Goal: Task Accomplishment & Management: Use online tool/utility

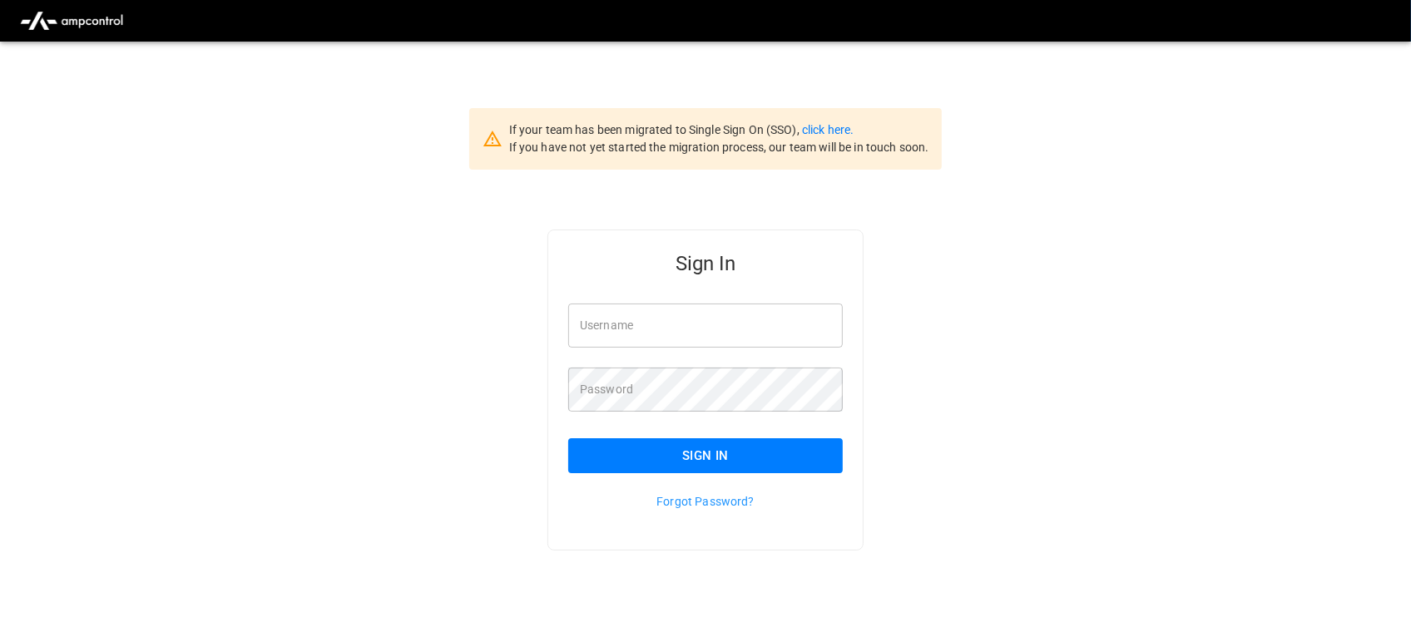
type input "**********"
click at [737, 334] on input "**********" at bounding box center [705, 326] width 275 height 44
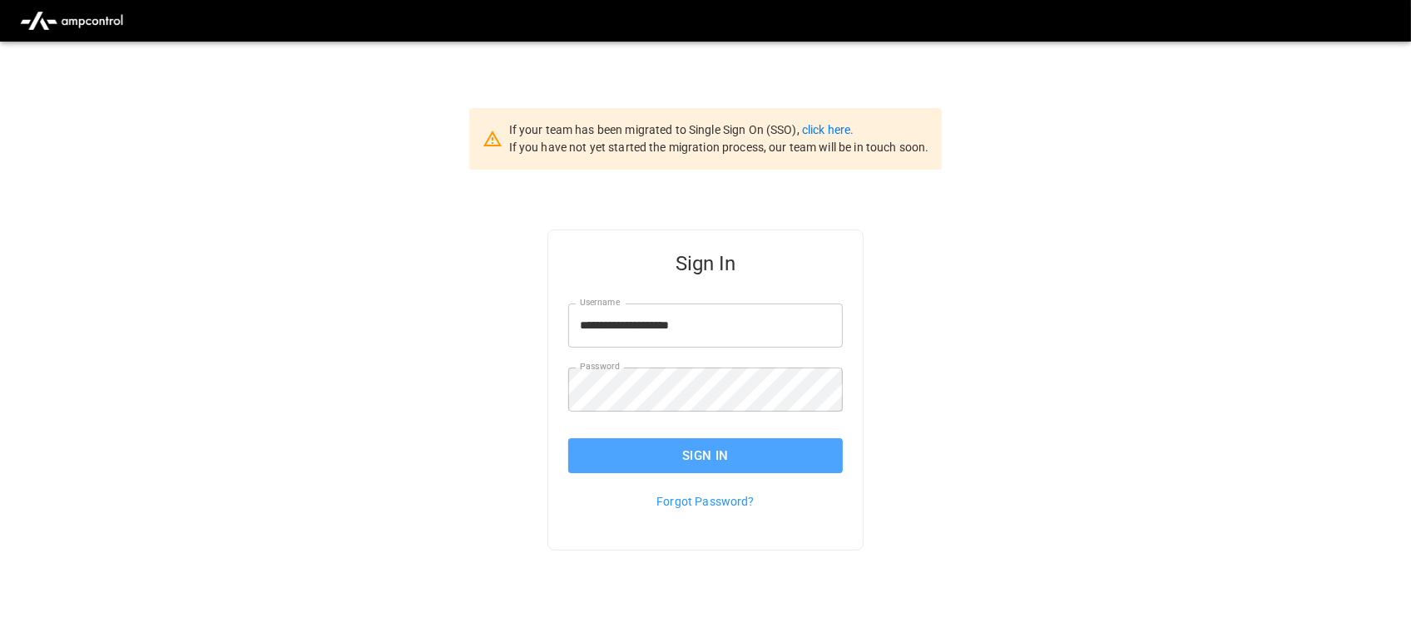
click at [733, 446] on button "Sign In" at bounding box center [705, 456] width 275 height 35
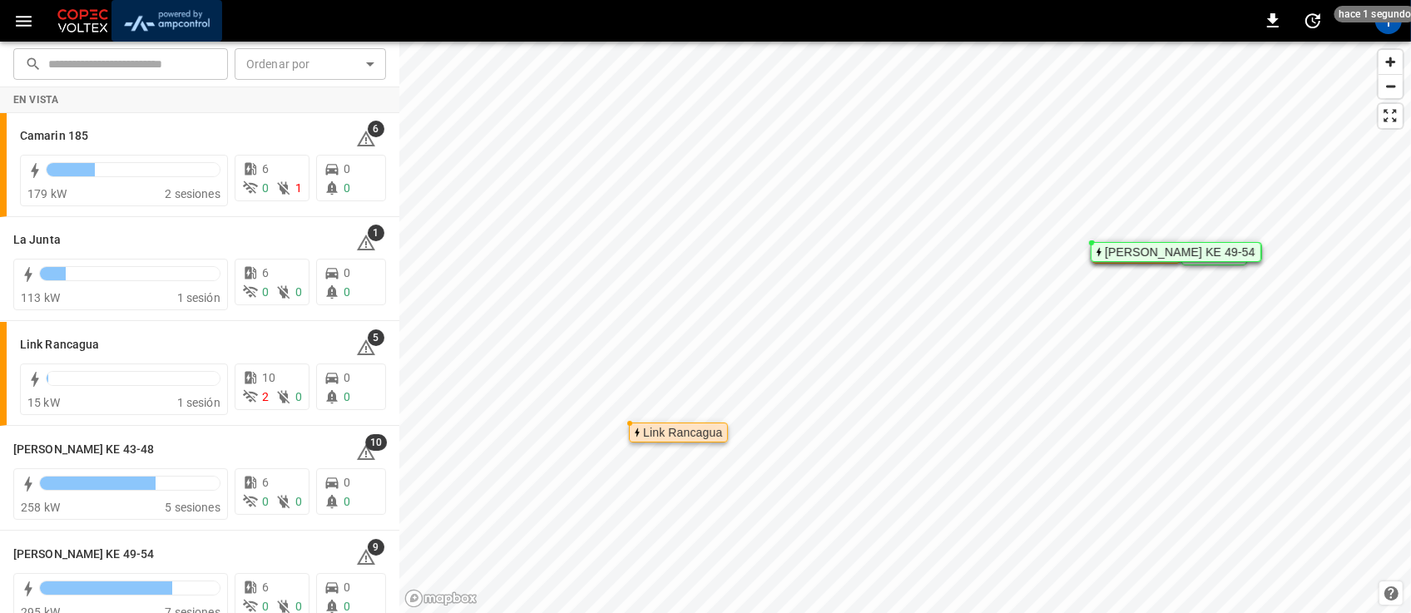
click at [166, 25] on img "menu" at bounding box center [166, 21] width 97 height 32
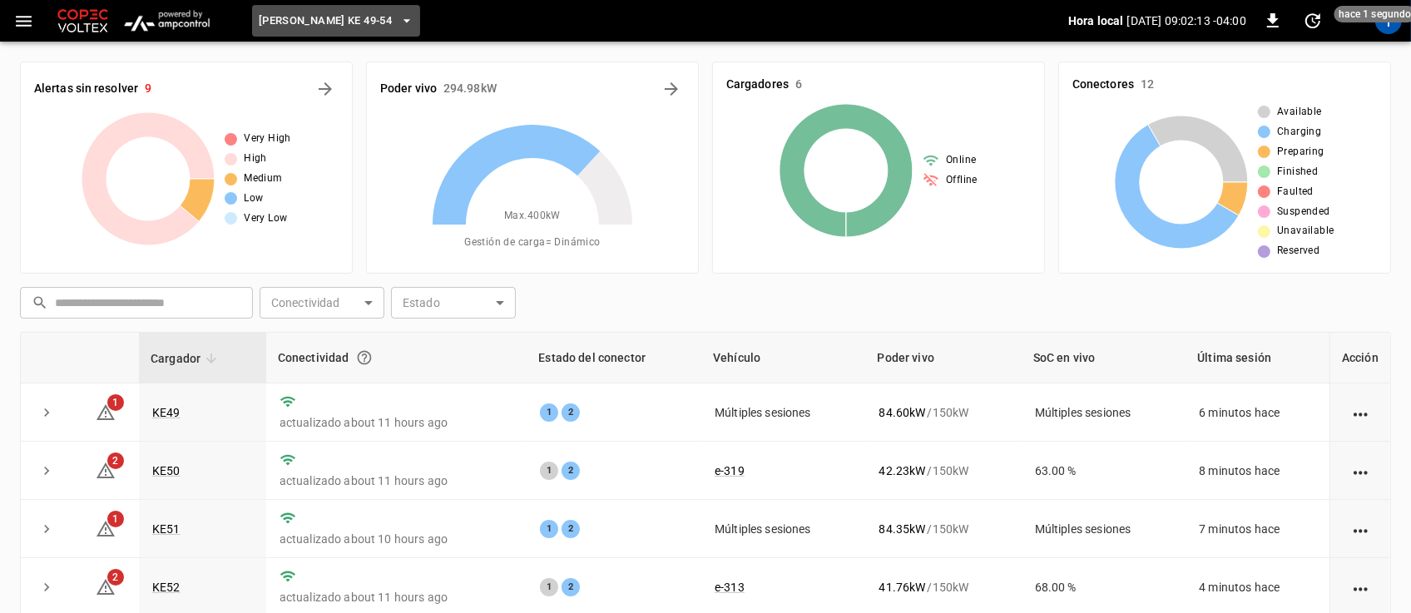
click at [399, 17] on icon "button" at bounding box center [407, 20] width 17 height 17
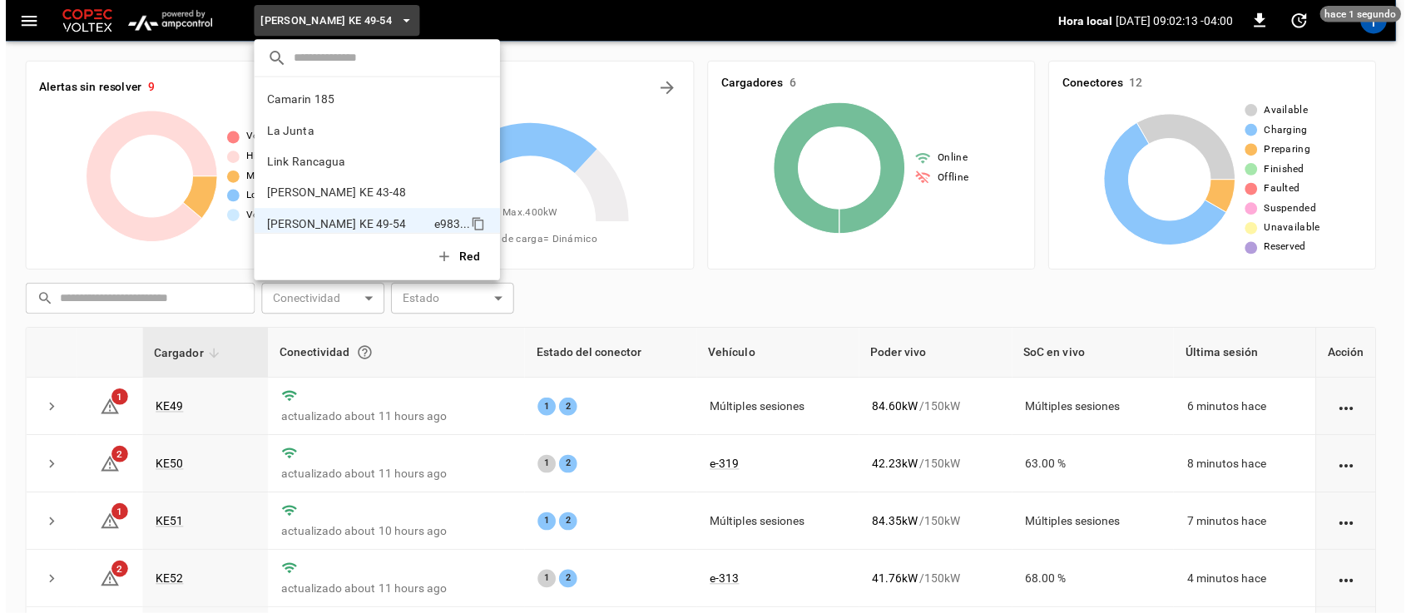
scroll to position [13, 0]
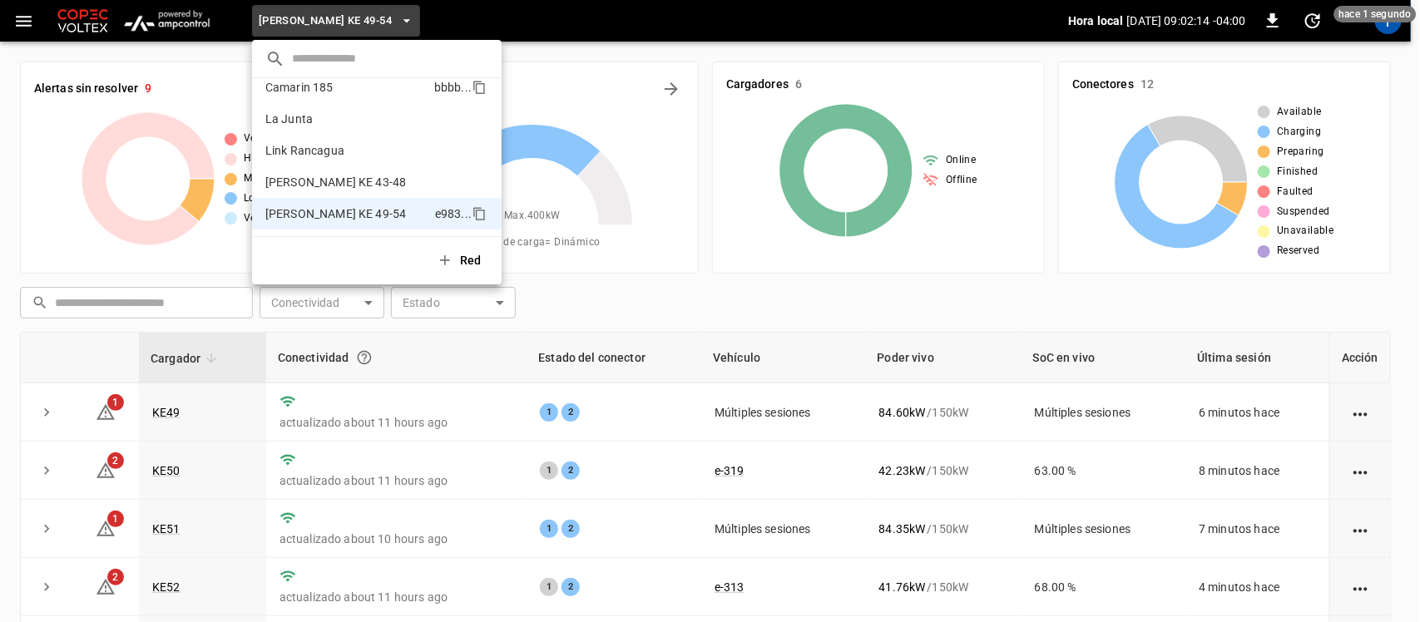
click at [355, 101] on li "Camarin 185 bbbb ..." at bounding box center [377, 88] width 250 height 32
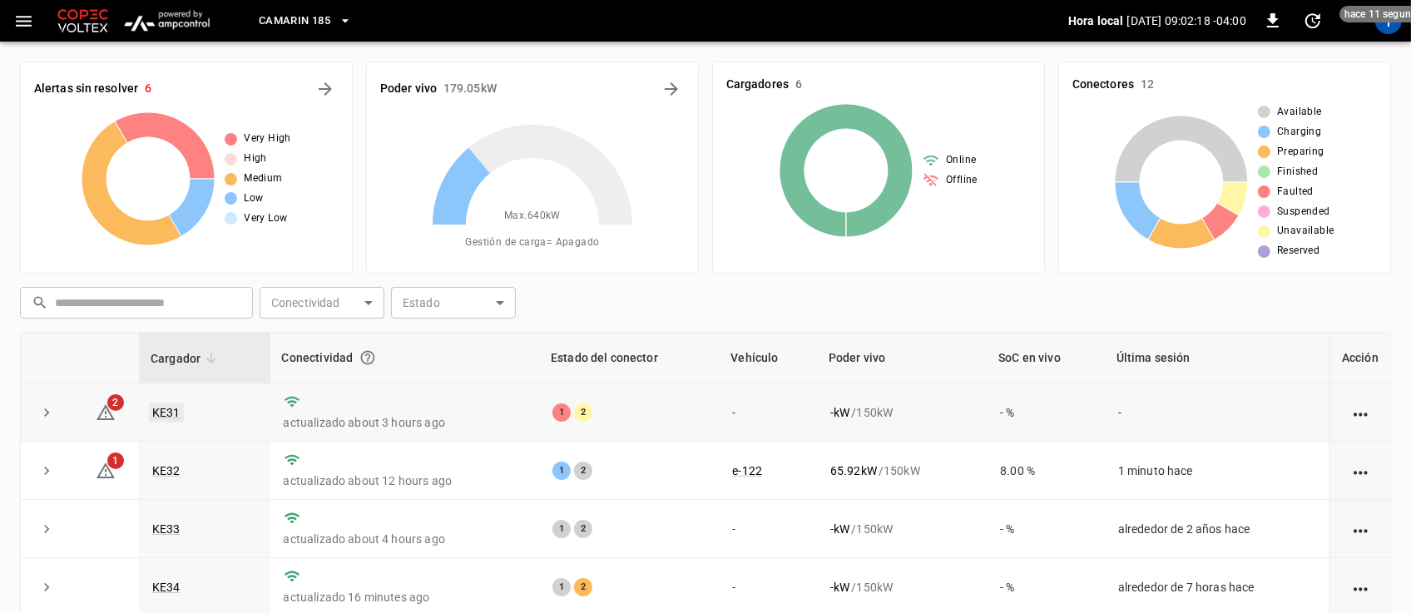
click at [164, 410] on link "KE31" at bounding box center [166, 413] width 35 height 20
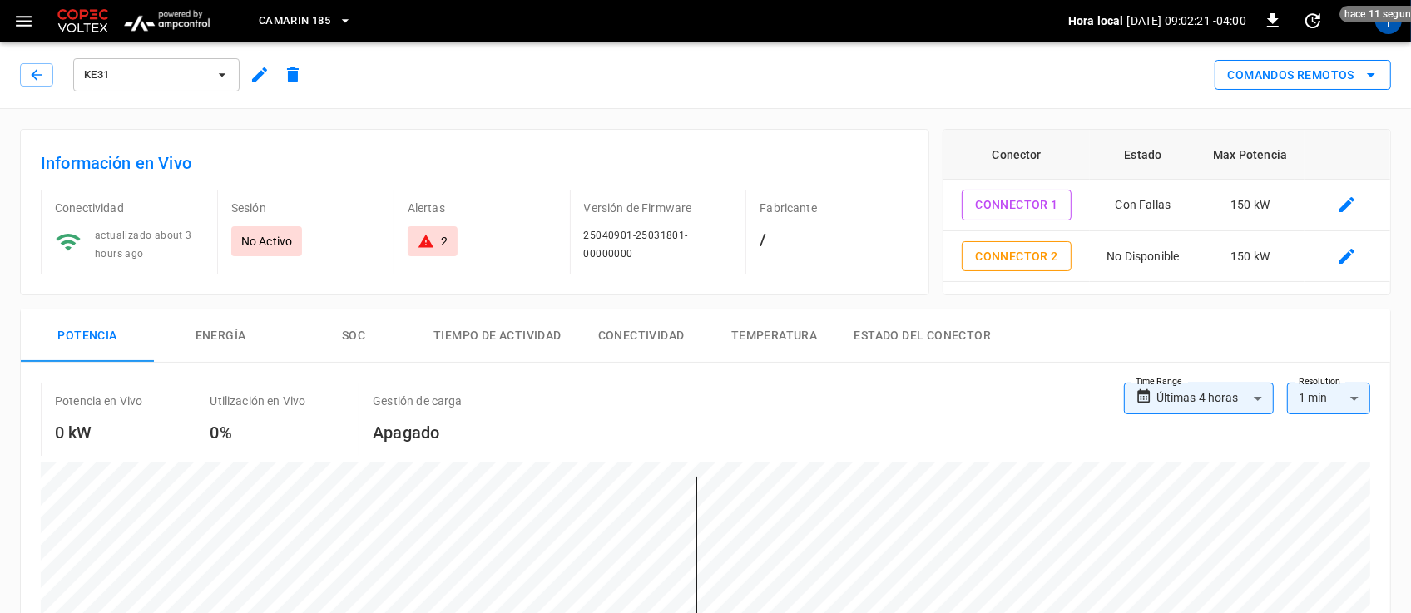
click at [1366, 79] on icon "remote commands options" at bounding box center [1371, 75] width 20 height 20
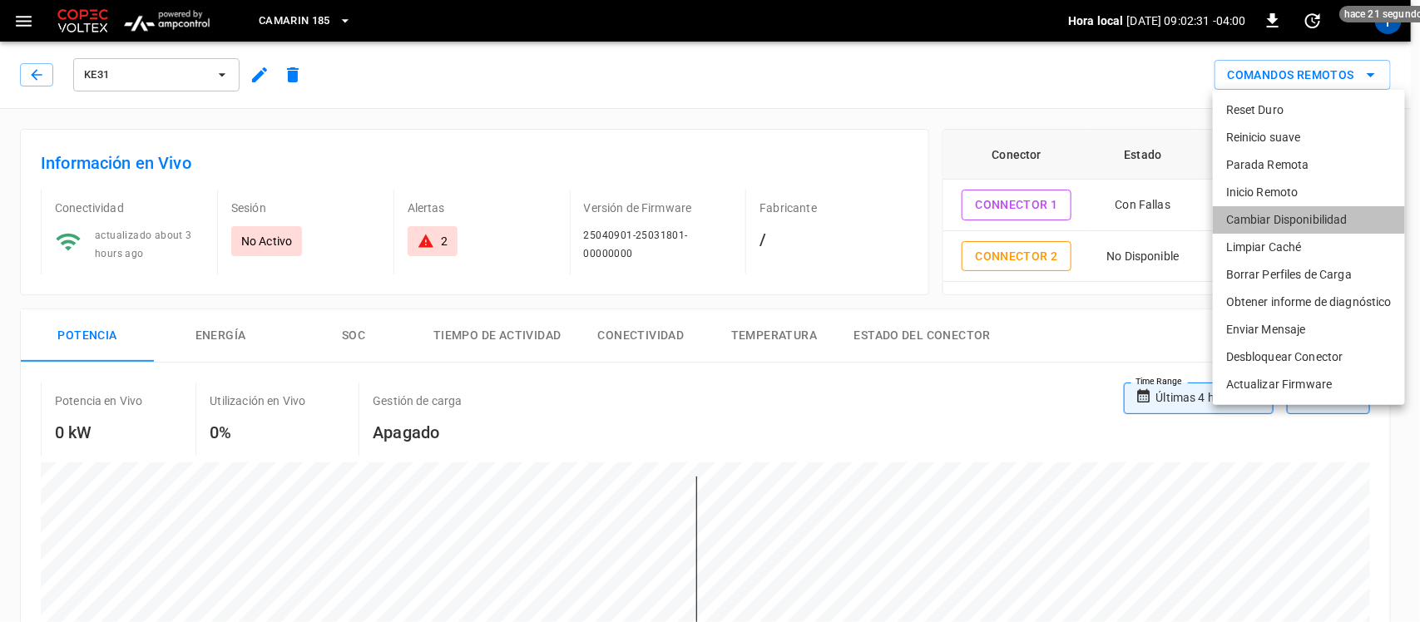
click at [1316, 213] on li "Cambiar Disponibilidad" at bounding box center [1309, 219] width 192 height 27
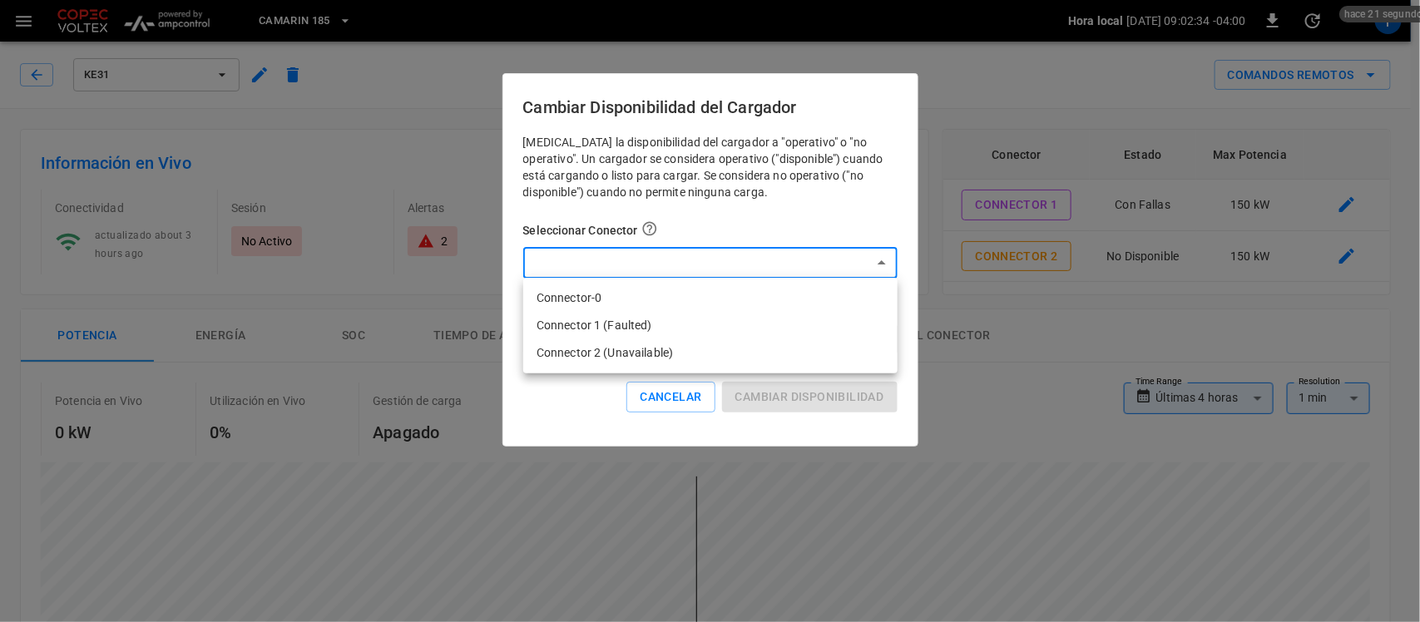
click at [800, 342] on li "Connector 2 (Unavailable)" at bounding box center [710, 353] width 374 height 27
type input "**********"
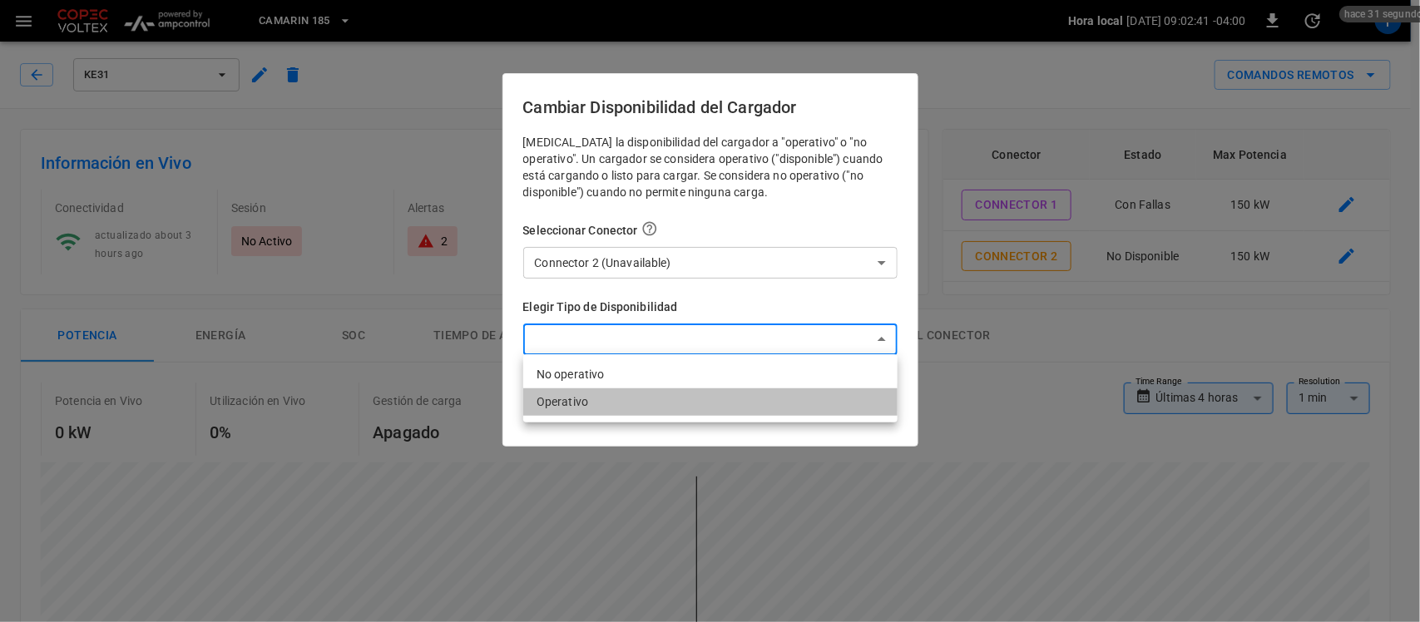
click at [741, 395] on li "Operativo" at bounding box center [710, 402] width 374 height 27
type input "*********"
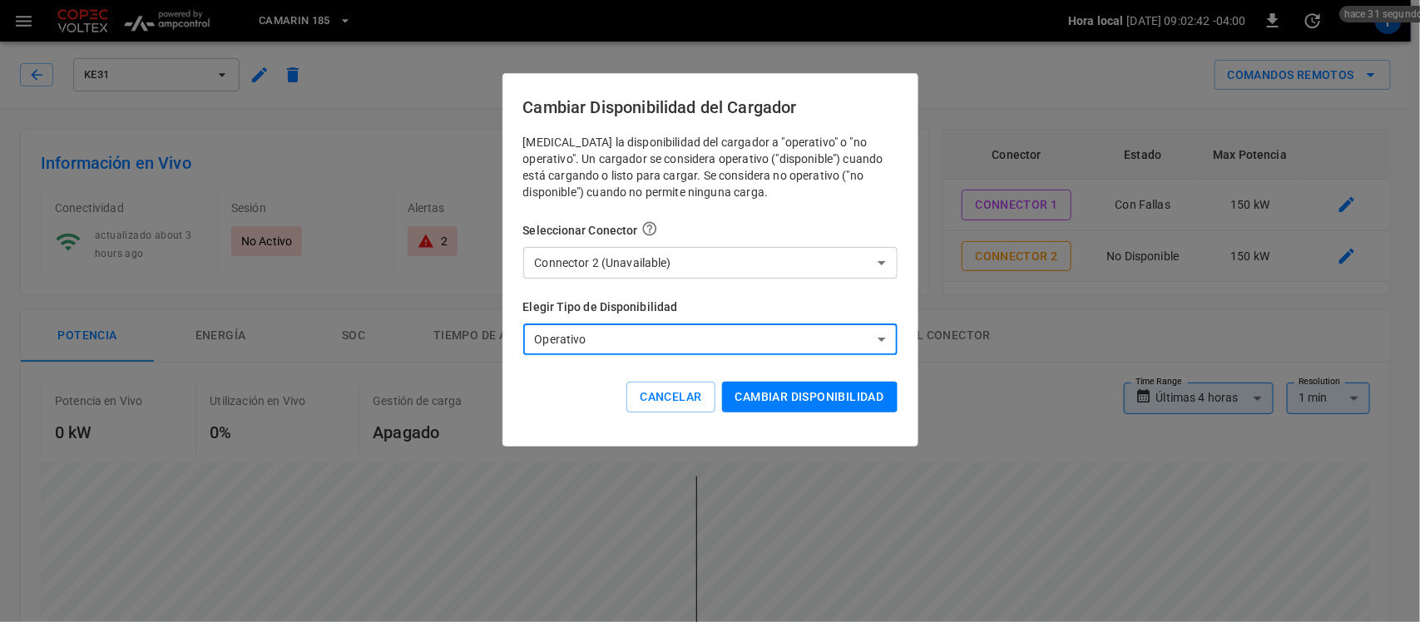
click at [788, 388] on button "Cambiar disponibilidad" at bounding box center [810, 397] width 176 height 31
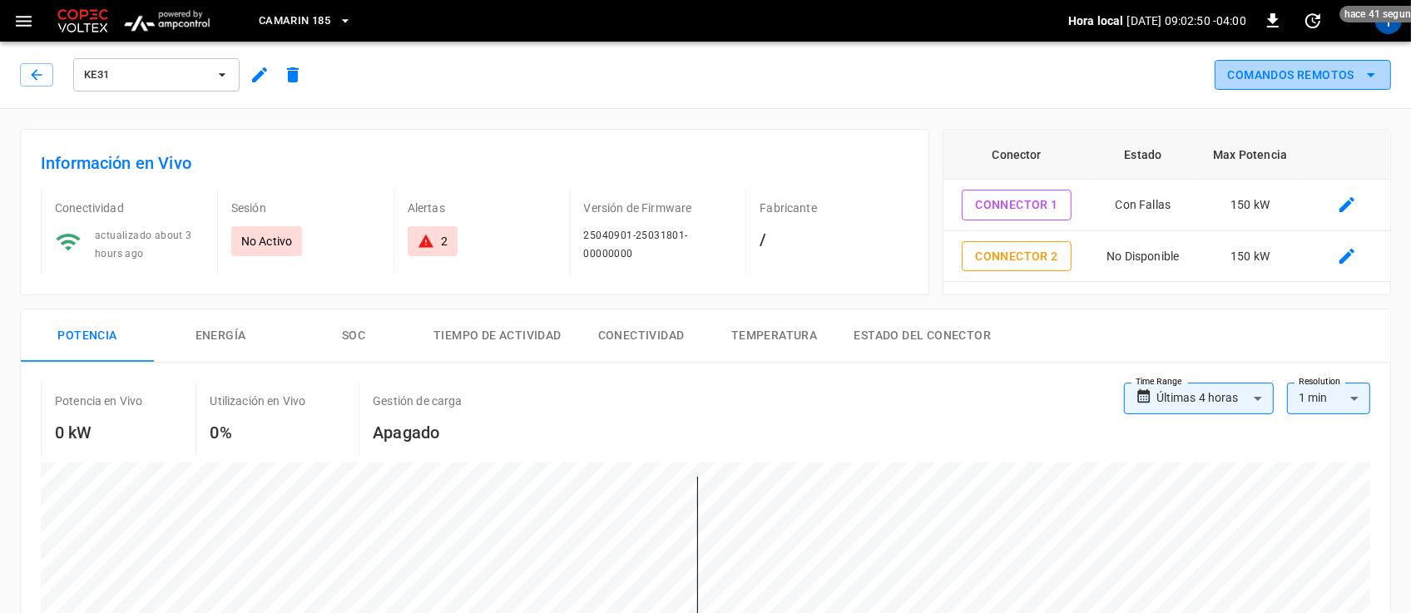
click at [1367, 84] on icon "remote commands options" at bounding box center [1371, 75] width 20 height 20
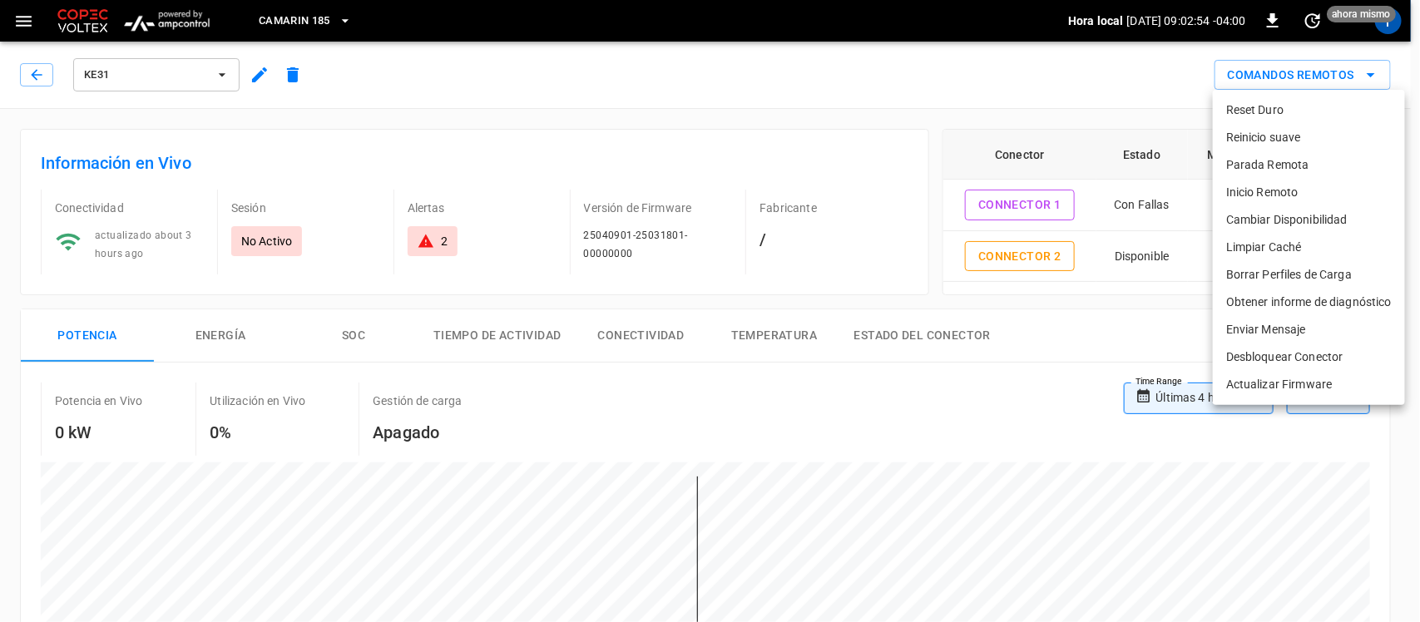
click at [1334, 218] on li "Cambiar Disponibilidad" at bounding box center [1309, 219] width 192 height 27
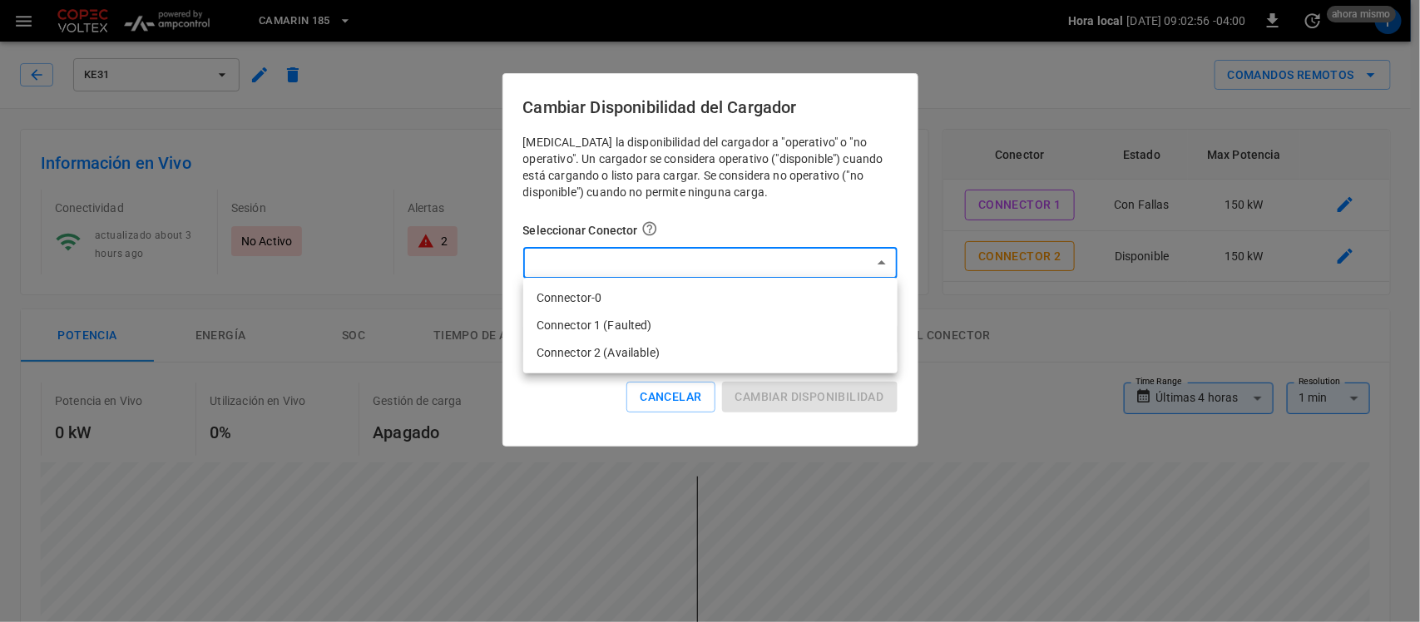
click at [804, 325] on li "Connector 1 (Faulted)" at bounding box center [710, 325] width 374 height 27
type input "**********"
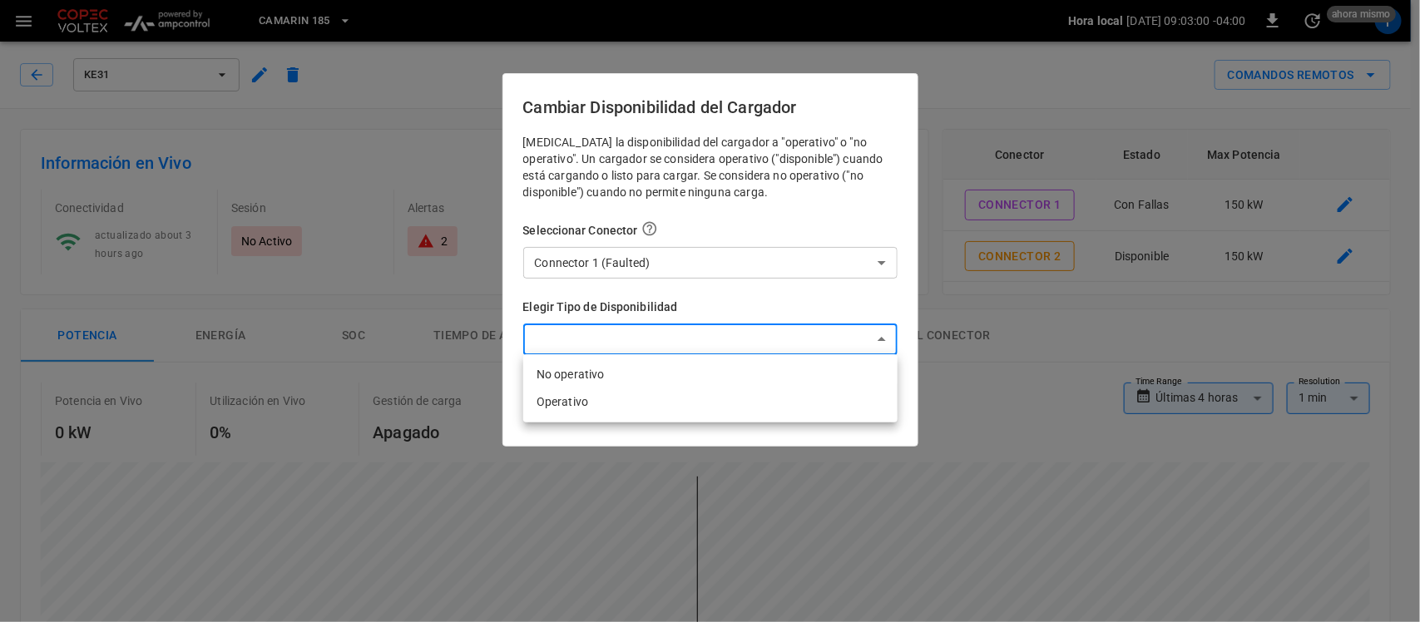
click at [785, 379] on li "No operativo" at bounding box center [710, 374] width 374 height 27
type input "**********"
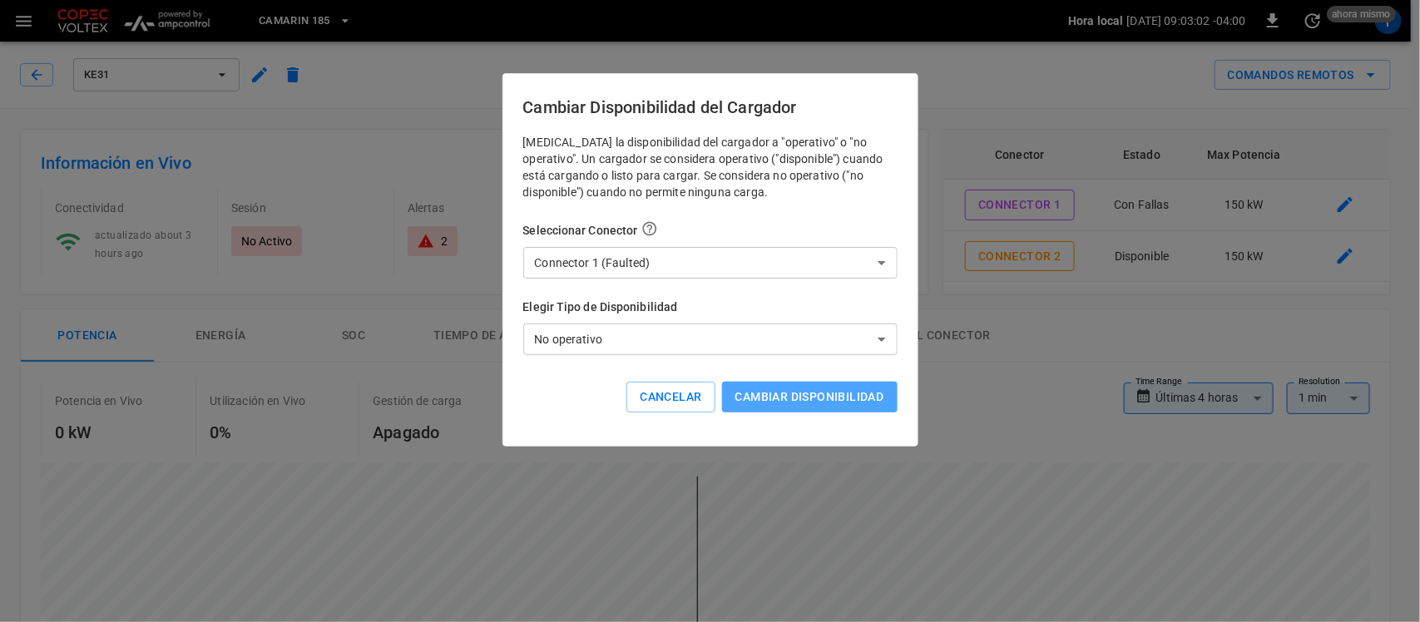
click at [791, 392] on button "Cambiar disponibilidad" at bounding box center [810, 397] width 176 height 31
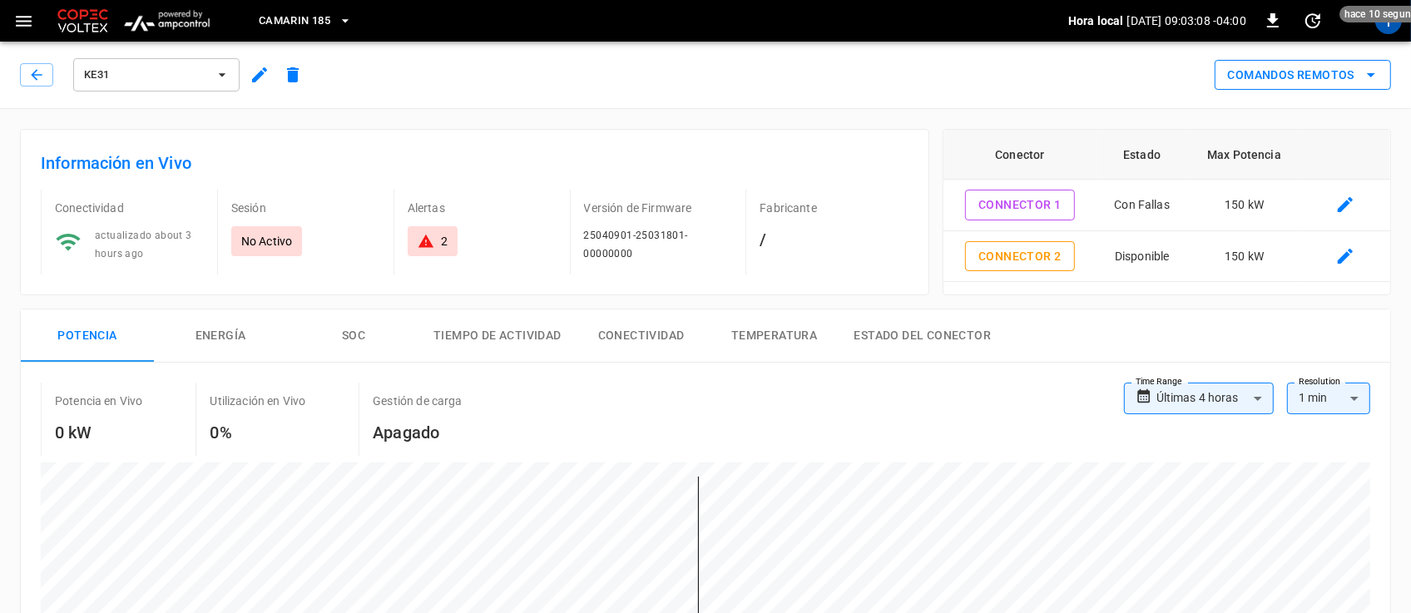
click at [1344, 72] on button "Comandos Remotos" at bounding box center [1303, 75] width 176 height 31
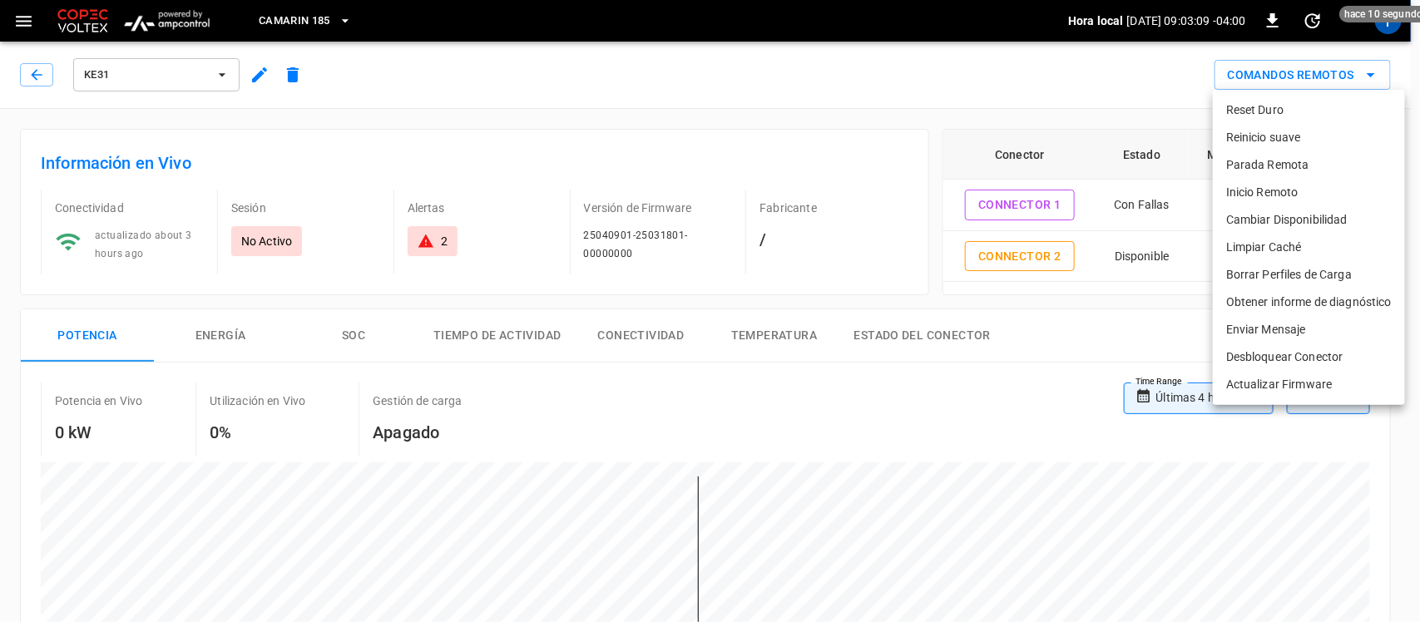
click at [1294, 115] on li "Reset Duro" at bounding box center [1309, 110] width 192 height 27
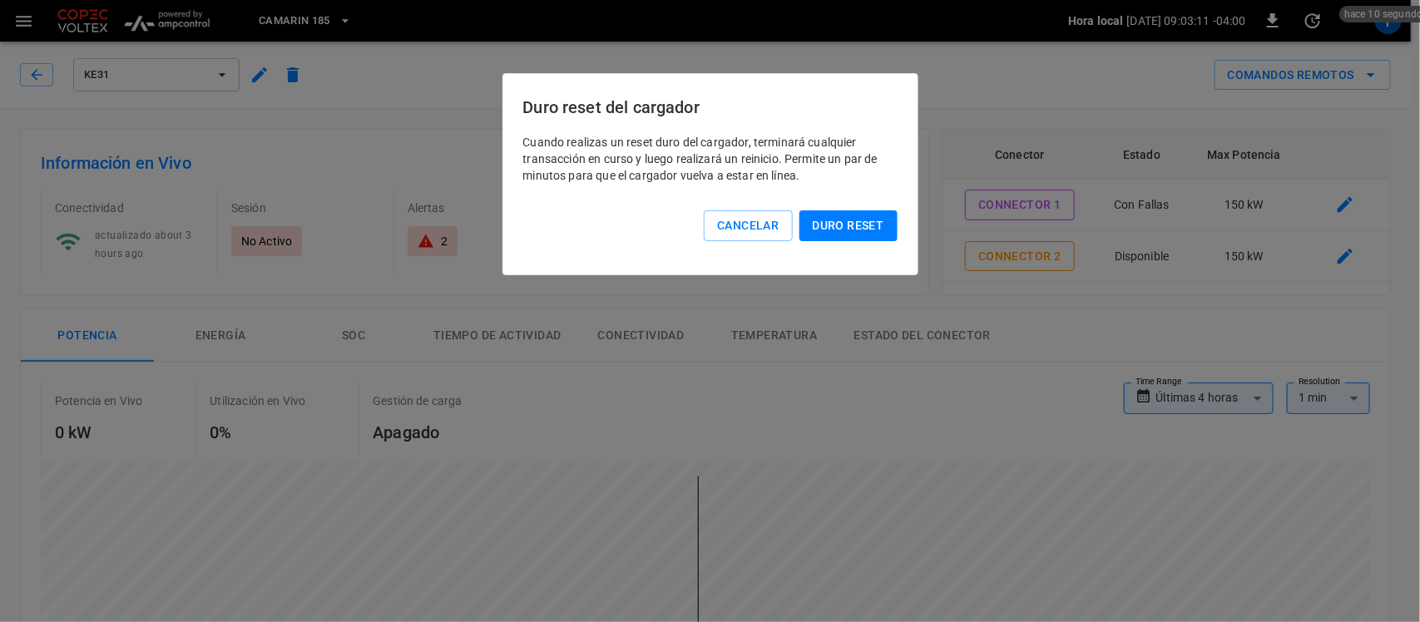
click at [830, 227] on button "Duro reset" at bounding box center [849, 226] width 98 height 31
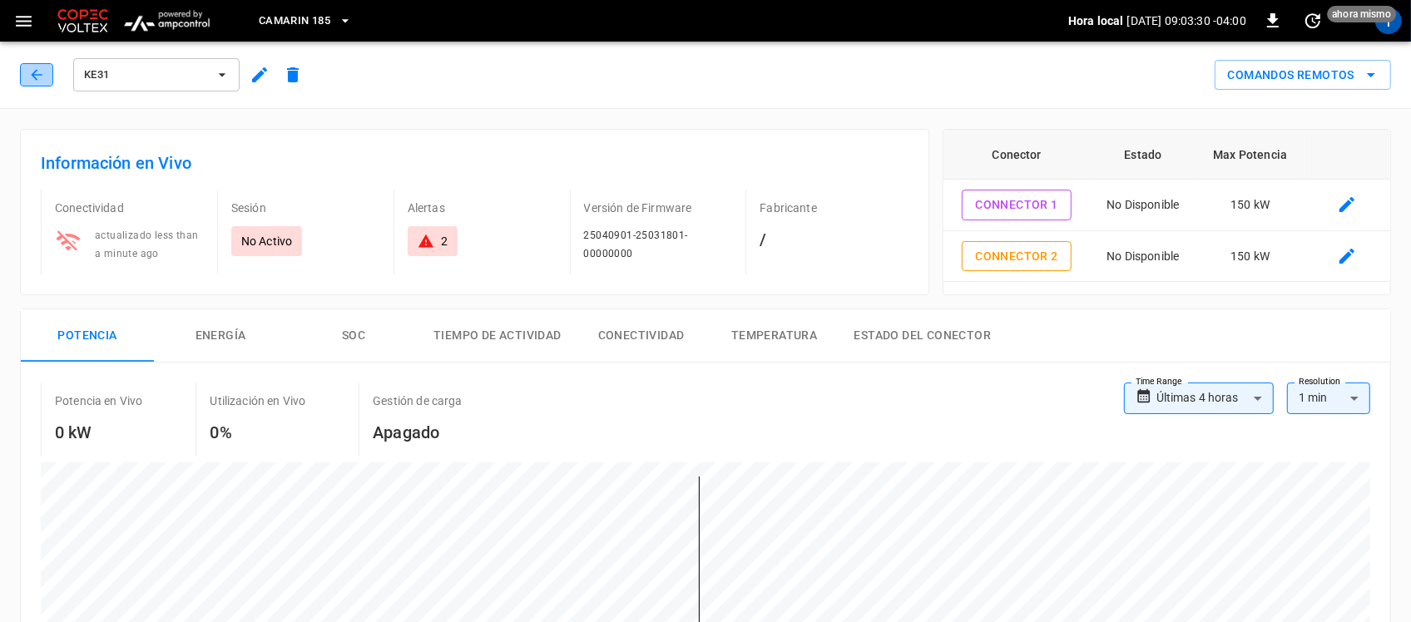
click at [44, 73] on icon "button" at bounding box center [36, 75] width 17 height 17
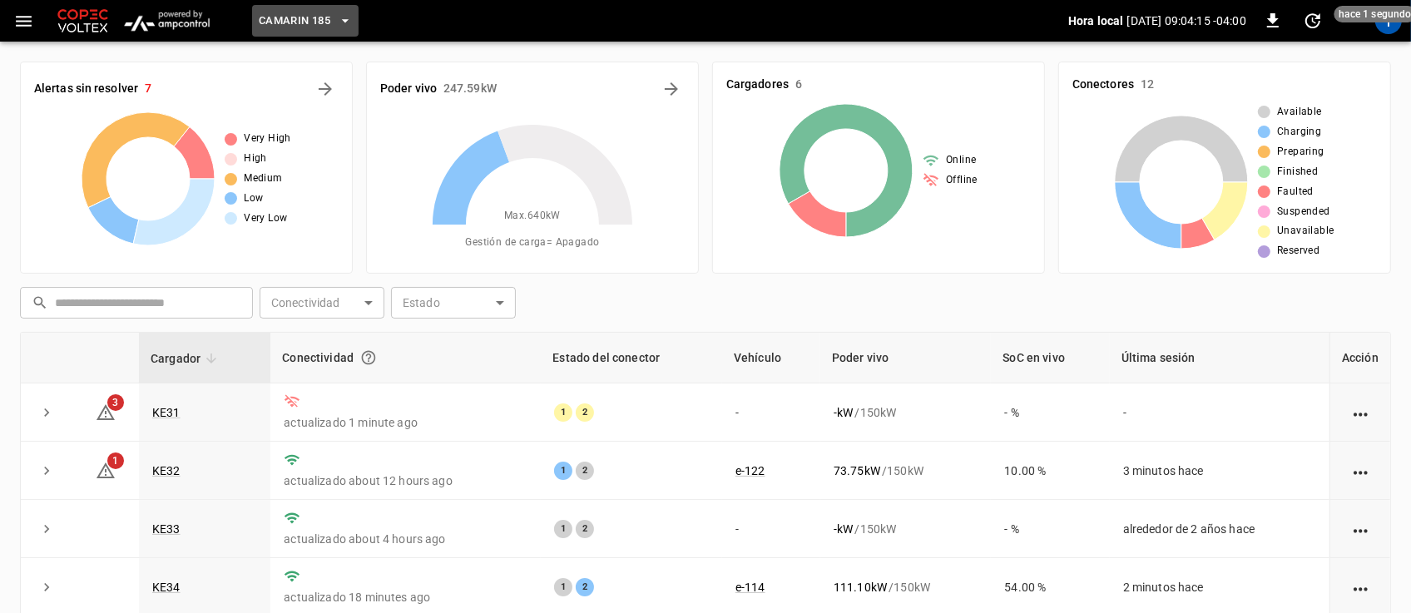
click at [344, 8] on button "Camarin 185" at bounding box center [305, 21] width 107 height 32
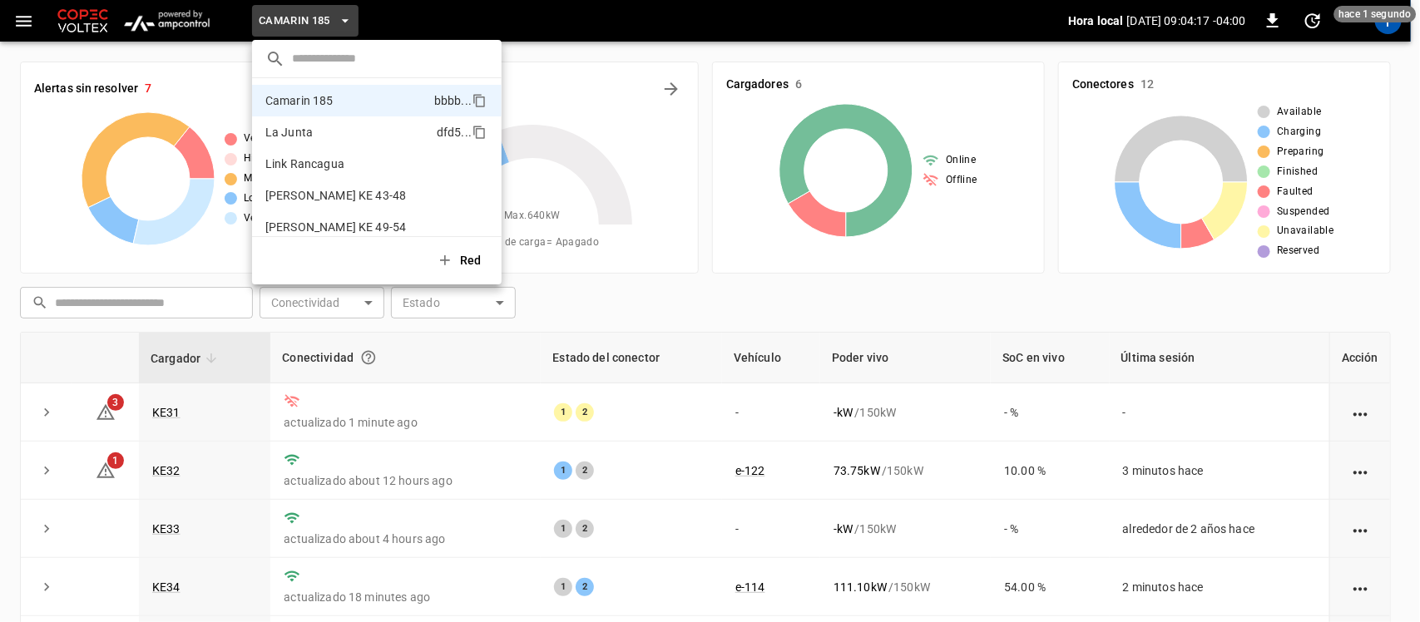
click at [310, 119] on li "La Junta dfd5 ..." at bounding box center [377, 132] width 250 height 32
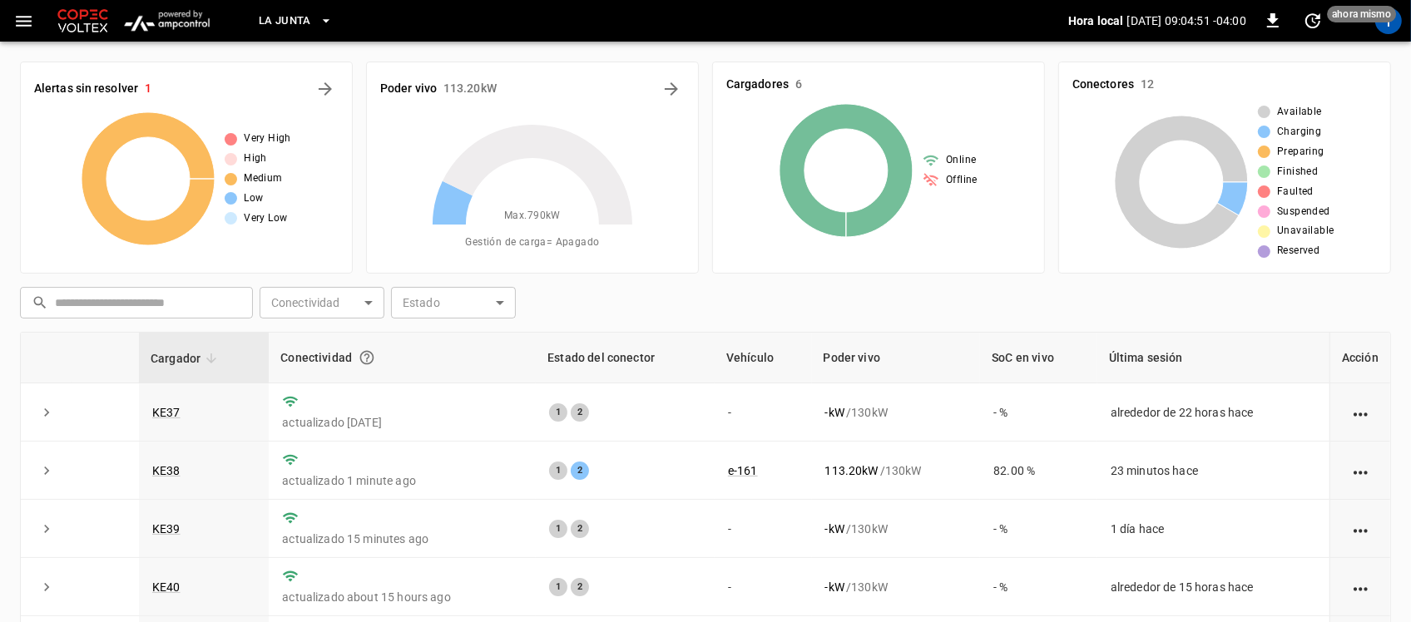
click at [325, 18] on icon "button" at bounding box center [326, 20] width 17 height 17
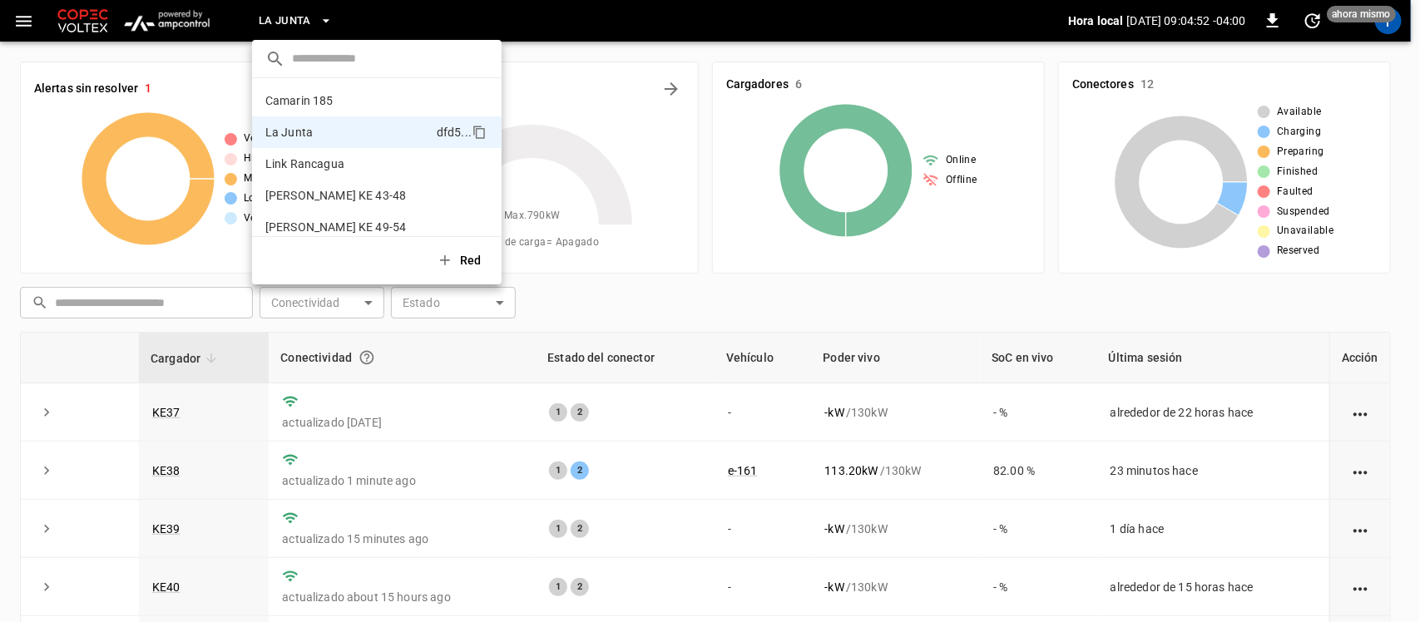
scroll to position [13, 0]
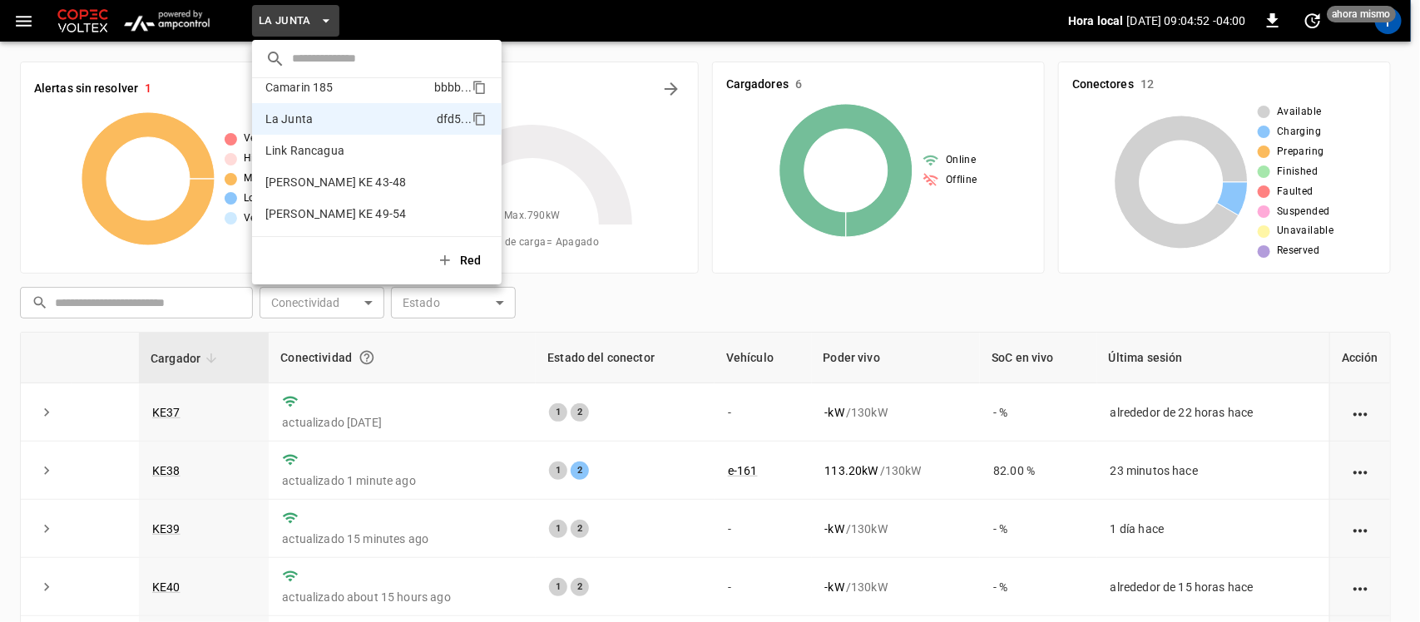
click at [304, 96] on p "Camarin 185" at bounding box center [299, 87] width 68 height 17
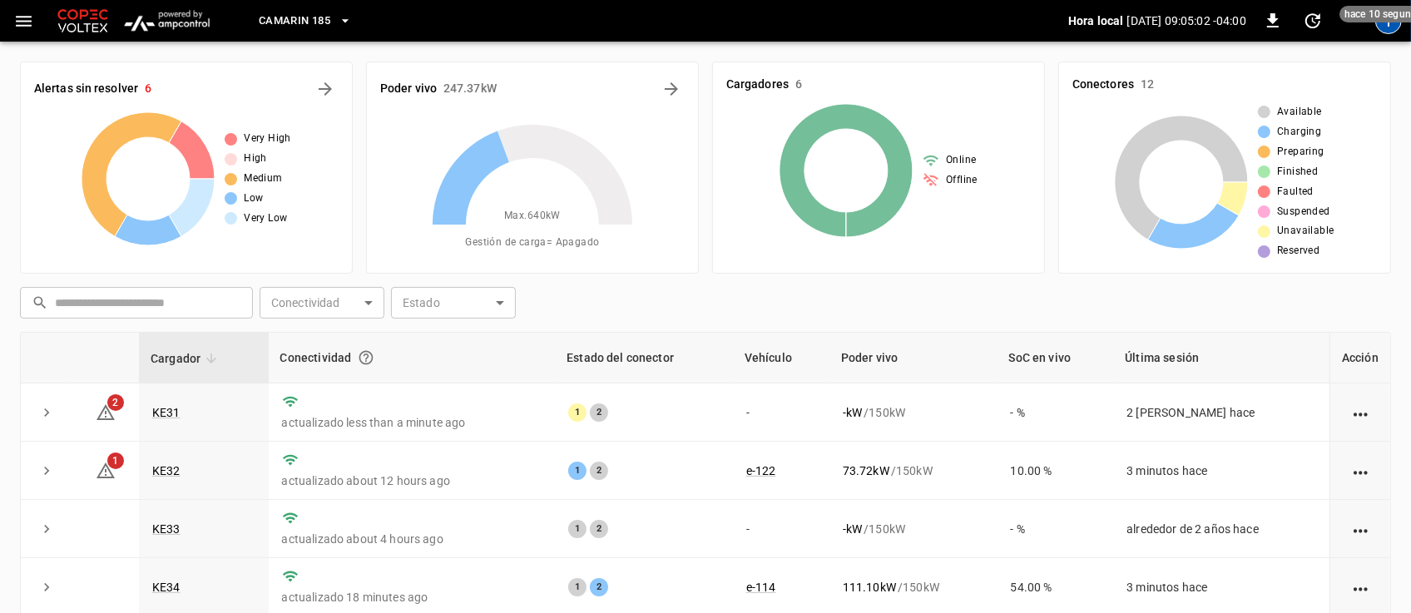
click at [1384, 26] on div "T" at bounding box center [1389, 20] width 27 height 27
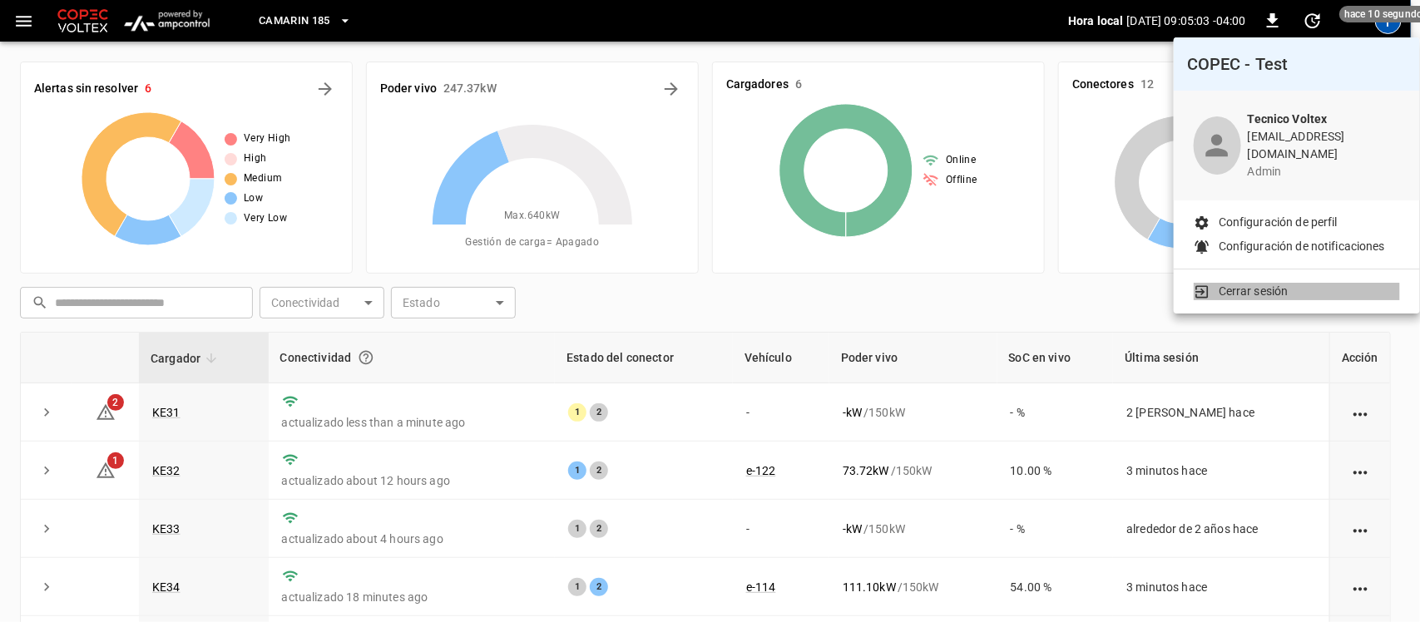
click at [1319, 283] on li "Cerrar sesión" at bounding box center [1297, 291] width 206 height 17
